Goal: Find contact information: Find contact information

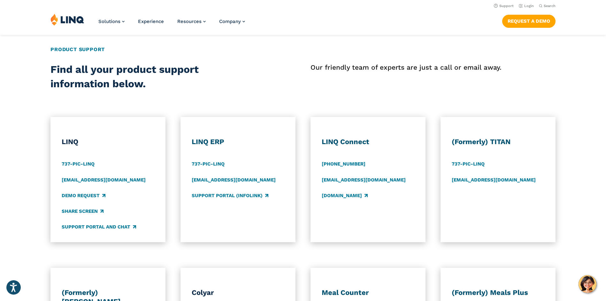
scroll to position [224, 0]
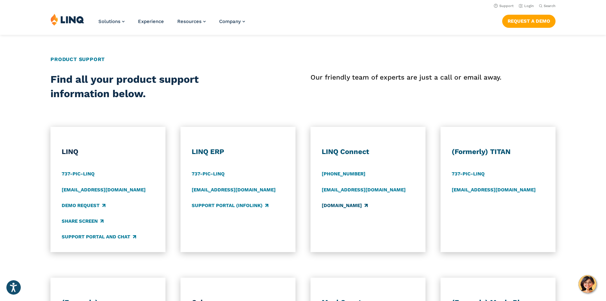
click at [332, 205] on link "Linqconnect.com" at bounding box center [345, 205] width 46 height 7
click at [69, 171] on link "737-PIC-LINQ" at bounding box center [78, 174] width 33 height 7
click at [81, 189] on link "support@linq.com" at bounding box center [104, 189] width 84 height 7
click at [528, 5] on link "Login" at bounding box center [526, 6] width 15 height 4
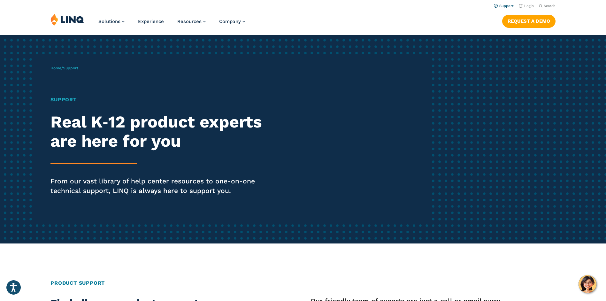
click at [509, 6] on link "Support" at bounding box center [504, 6] width 20 height 4
